Goal: Information Seeking & Learning: Learn about a topic

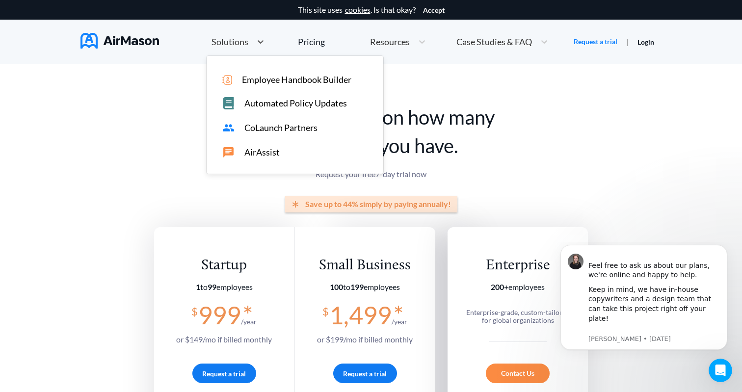
click at [249, 46] on div "Solutions" at bounding box center [229, 42] width 45 height 12
click at [290, 79] on span "Employee Handbook Builder" at bounding box center [296, 80] width 109 height 10
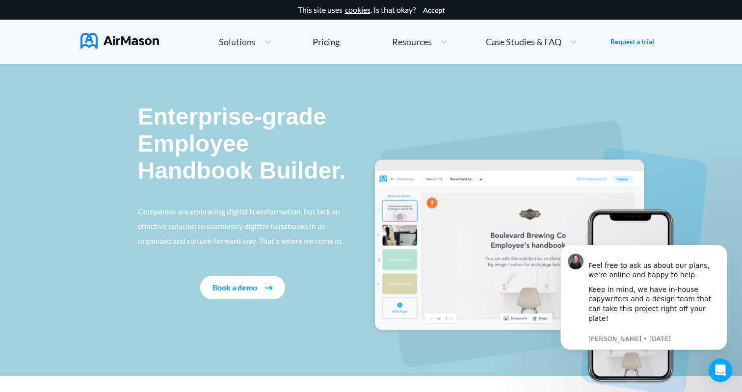
click at [244, 286] on button "Book a demo" at bounding box center [242, 288] width 85 height 24
click at [143, 42] on img at bounding box center [119, 41] width 78 height 16
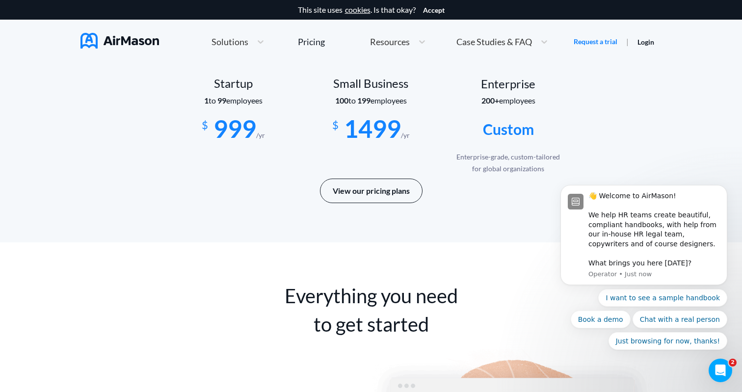
scroll to position [1699, 0]
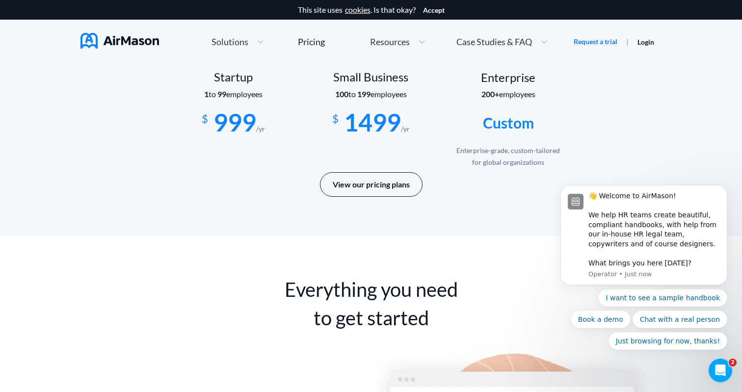
click at [478, 43] on span "Case Studies & FAQ" at bounding box center [494, 41] width 76 height 9
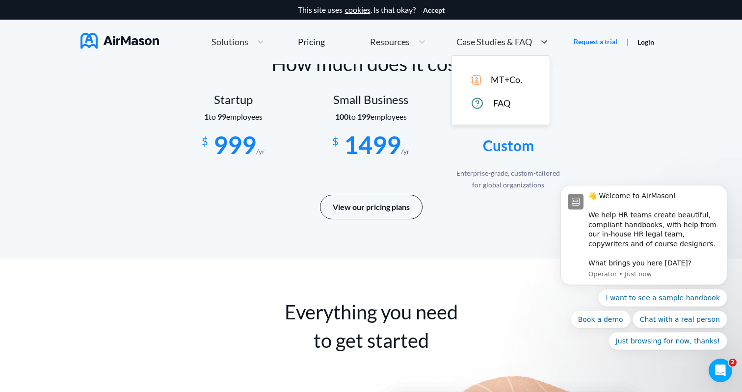
click at [405, 39] on span "Resources" at bounding box center [390, 41] width 40 height 9
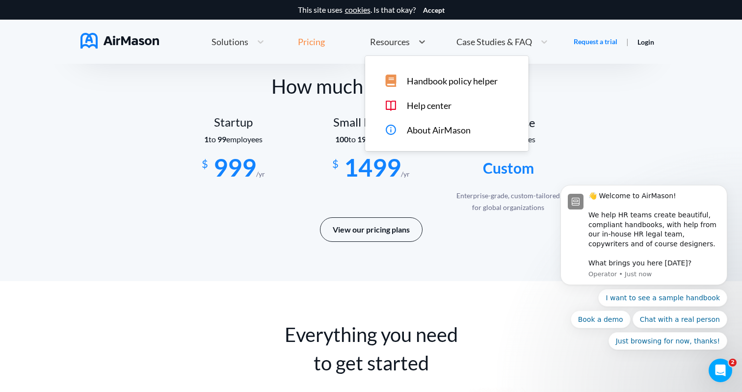
click at [317, 42] on div "Pricing" at bounding box center [311, 41] width 27 height 9
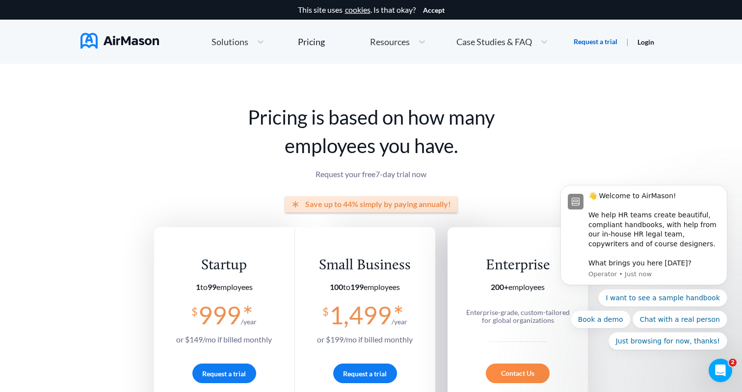
click at [584, 40] on link "Request a trial" at bounding box center [596, 42] width 44 height 10
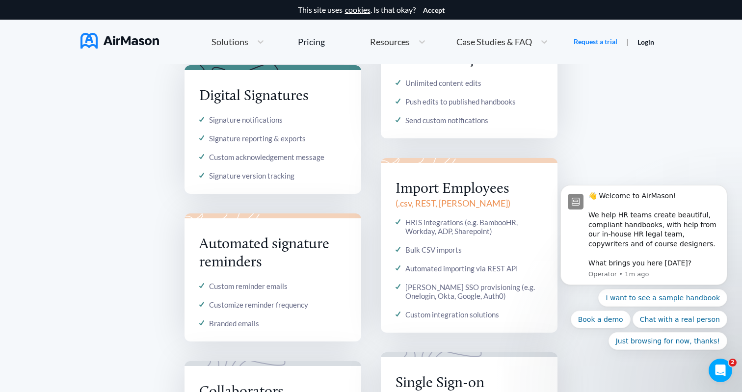
scroll to position [1052, 0]
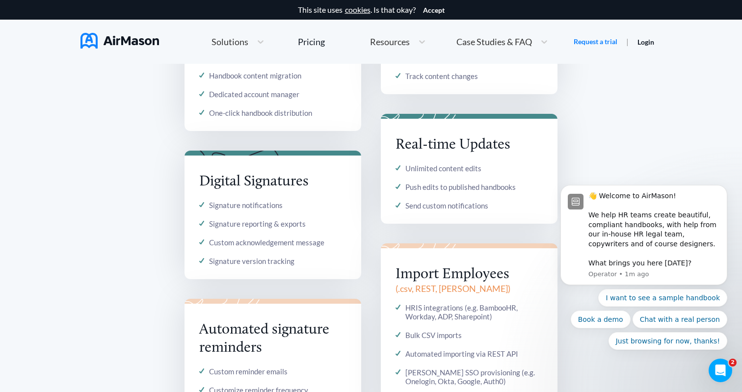
click at [259, 209] on div "Signature notifications" at bounding box center [246, 205] width 74 height 9
drag, startPoint x: 198, startPoint y: 180, endPoint x: 344, endPoint y: 181, distance: 146.2
click at [344, 181] on div "Digital Signatures Signature notifications Signature reporting & exports Custom…" at bounding box center [272, 215] width 177 height 129
drag, startPoint x: 396, startPoint y: 275, endPoint x: 502, endPoint y: 275, distance: 105.5
click at [502, 275] on div "Import Employees ( .csv, REST, [PERSON_NAME] ) HRIS integrations (e.g. BambooHR…" at bounding box center [469, 330] width 177 height 175
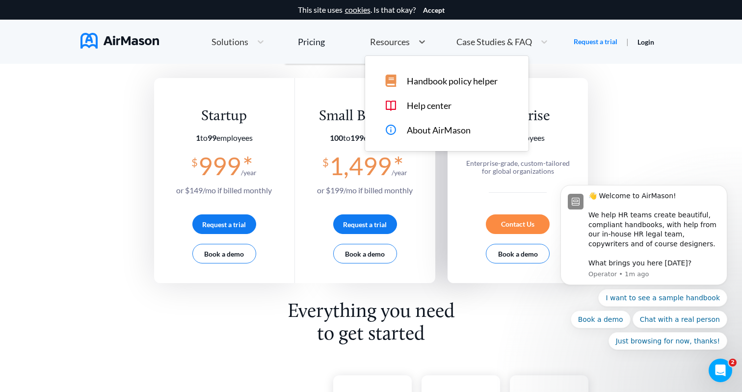
scroll to position [127, 0]
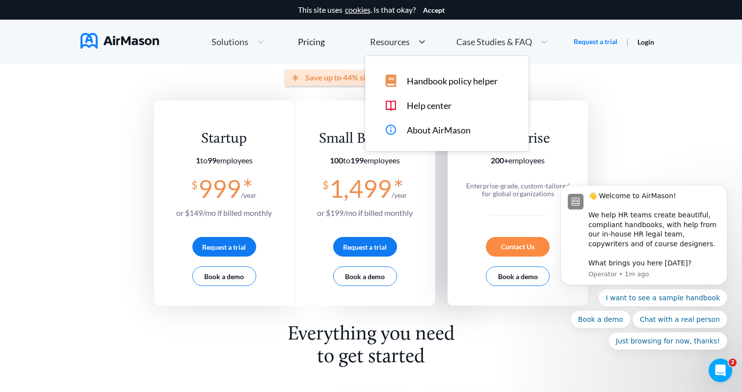
click at [387, 40] on span "Resources" at bounding box center [390, 41] width 40 height 9
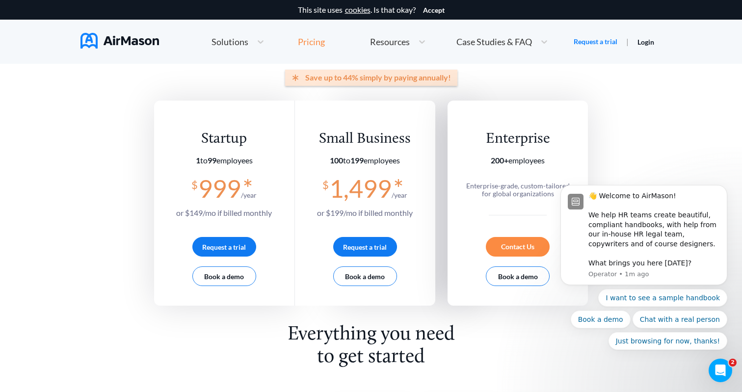
click at [304, 43] on div "Pricing" at bounding box center [311, 41] width 27 height 9
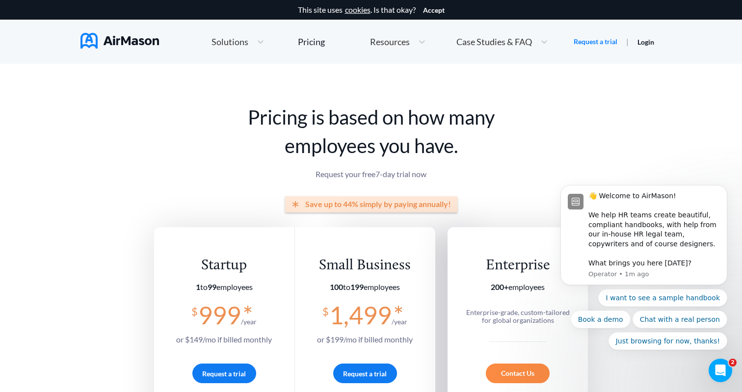
click at [307, 137] on h1 "Pricing is based on how many employees you have." at bounding box center [371, 131] width 434 height 57
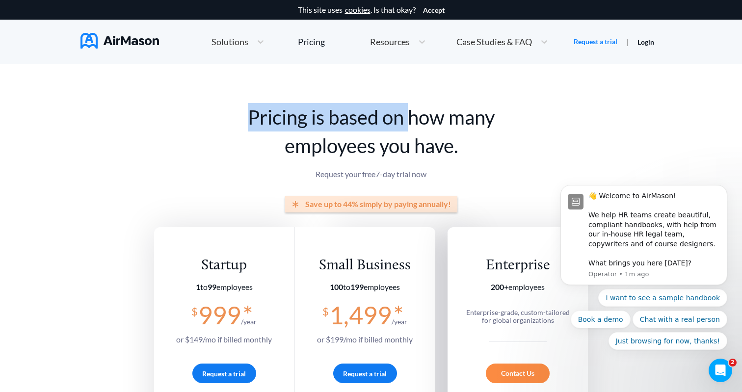
drag, startPoint x: 252, startPoint y: 104, endPoint x: 421, endPoint y: 130, distance: 171.2
click at [421, 130] on h1 "Pricing is based on how many employees you have." at bounding box center [371, 131] width 434 height 57
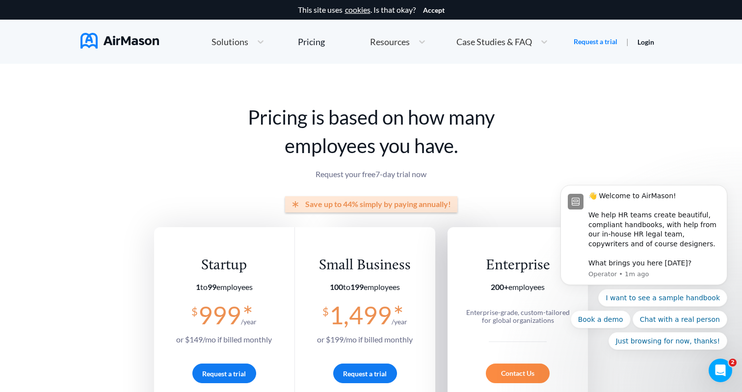
click at [506, 164] on div "Pricing is based on how many employees you have. Request your free 7 -day trial…" at bounding box center [371, 260] width 434 height 315
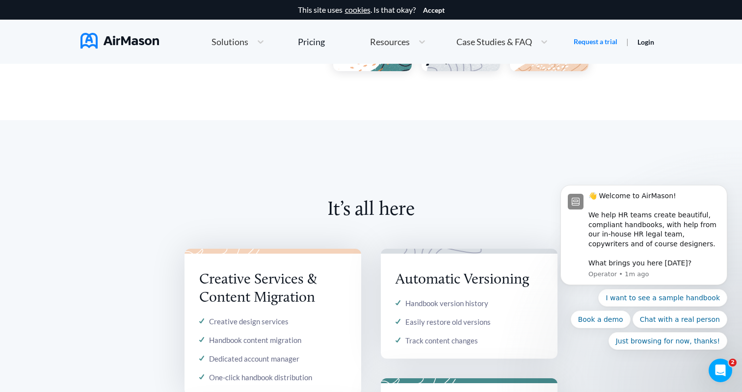
scroll to position [935, 0]
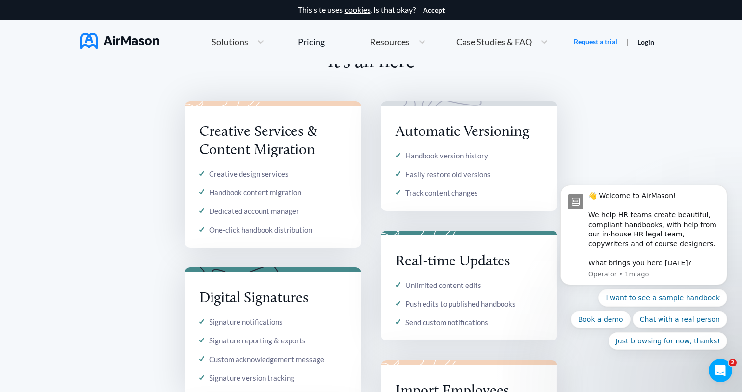
click at [237, 163] on div "Creative Services & Content Migration Creative design services Handbook content…" at bounding box center [272, 174] width 177 height 147
click at [245, 201] on div "Creative design services Handbook content migration Dedicated account manager O…" at bounding box center [272, 201] width 147 height 65
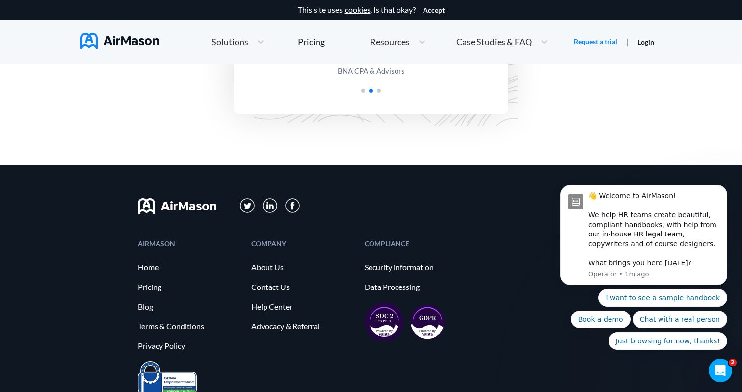
scroll to position [2412, 0]
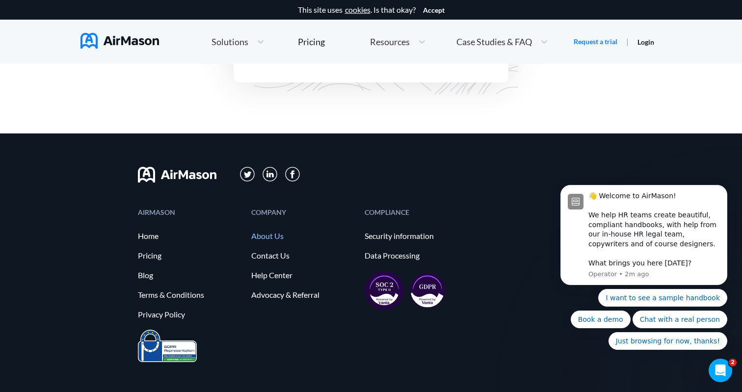
click at [273, 232] on link "About Us" at bounding box center [303, 236] width 104 height 9
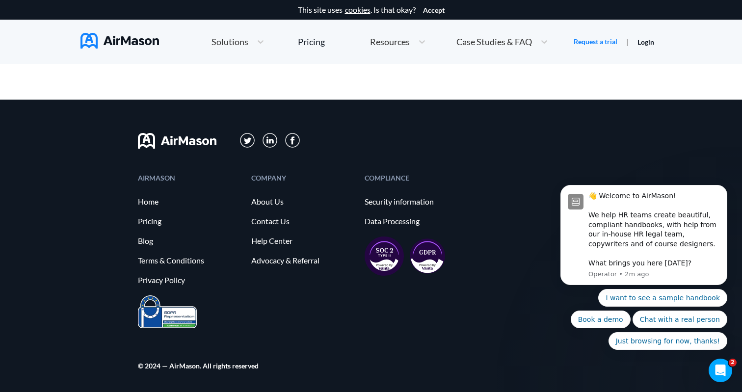
scroll to position [1085, 0]
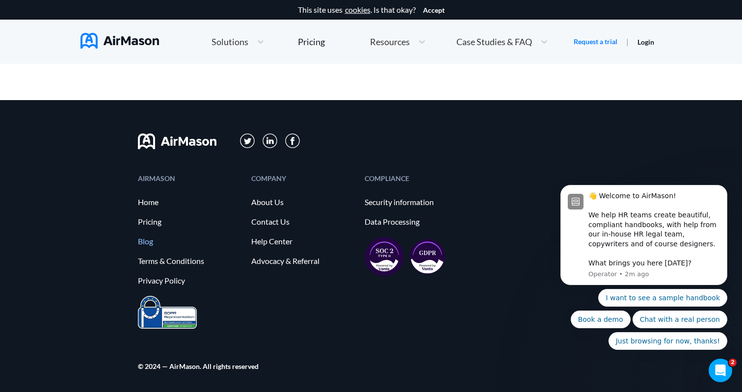
click at [143, 238] on link "Blog" at bounding box center [190, 241] width 104 height 9
click at [153, 201] on link "Home" at bounding box center [190, 202] width 104 height 9
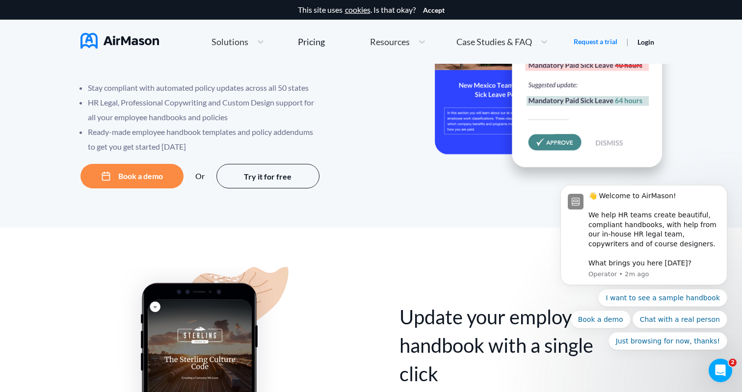
scroll to position [136, 0]
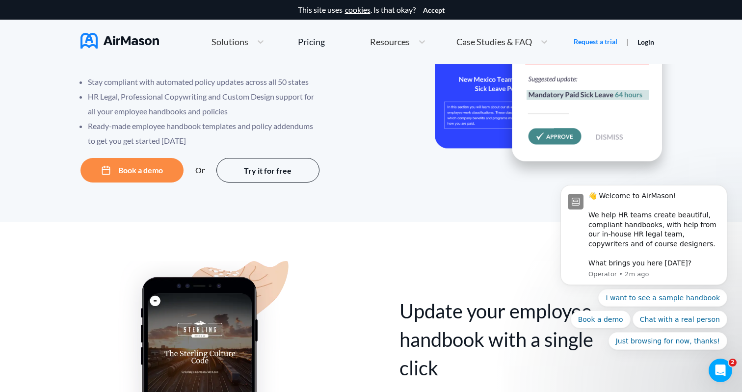
click at [159, 175] on button "Book a demo" at bounding box center [131, 170] width 103 height 25
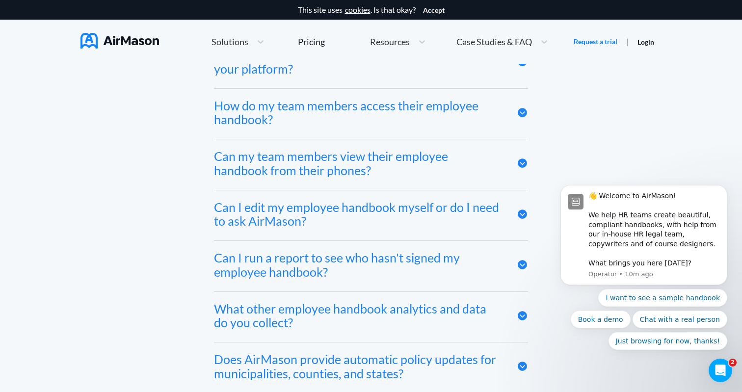
scroll to position [4832, 0]
